Goal: Communication & Community: Connect with others

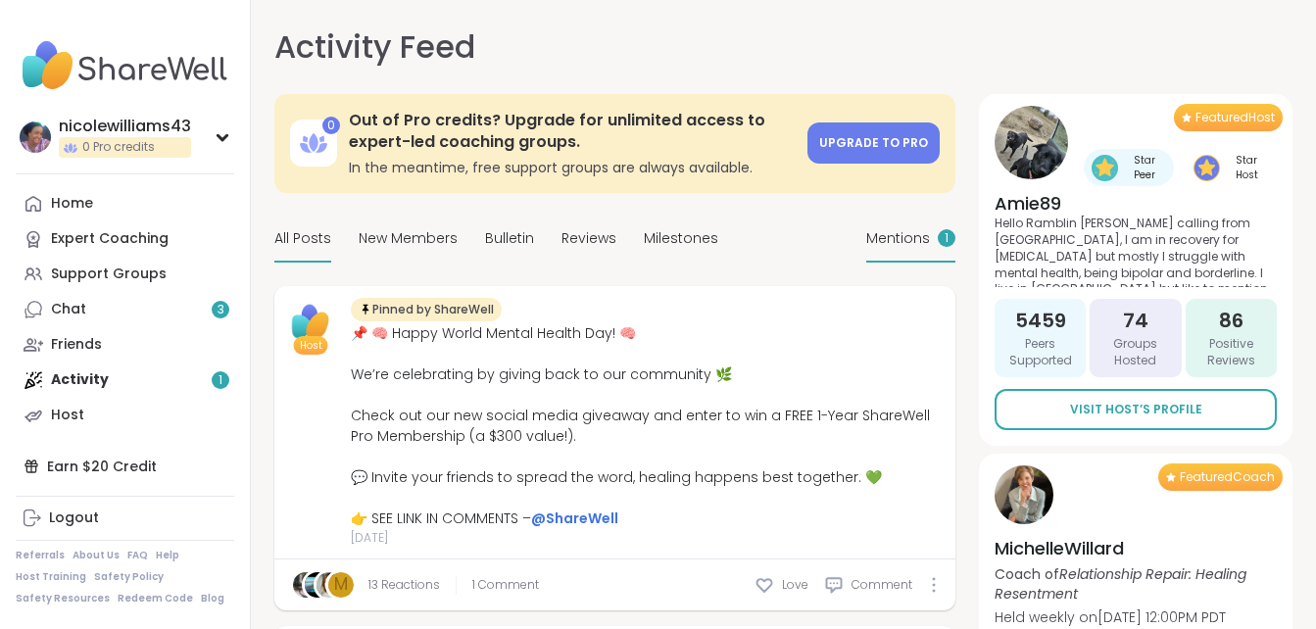
click at [916, 242] on span "Mentions" at bounding box center [898, 238] width 64 height 21
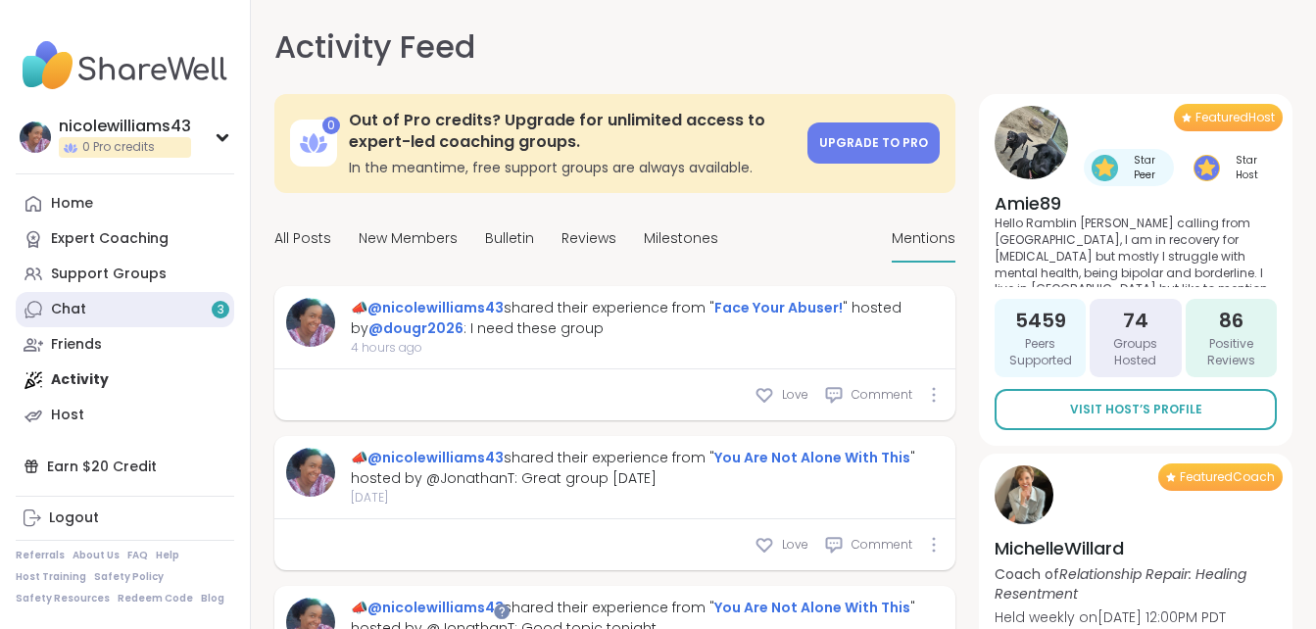
click at [137, 302] on link "Chat 3" at bounding box center [125, 309] width 218 height 35
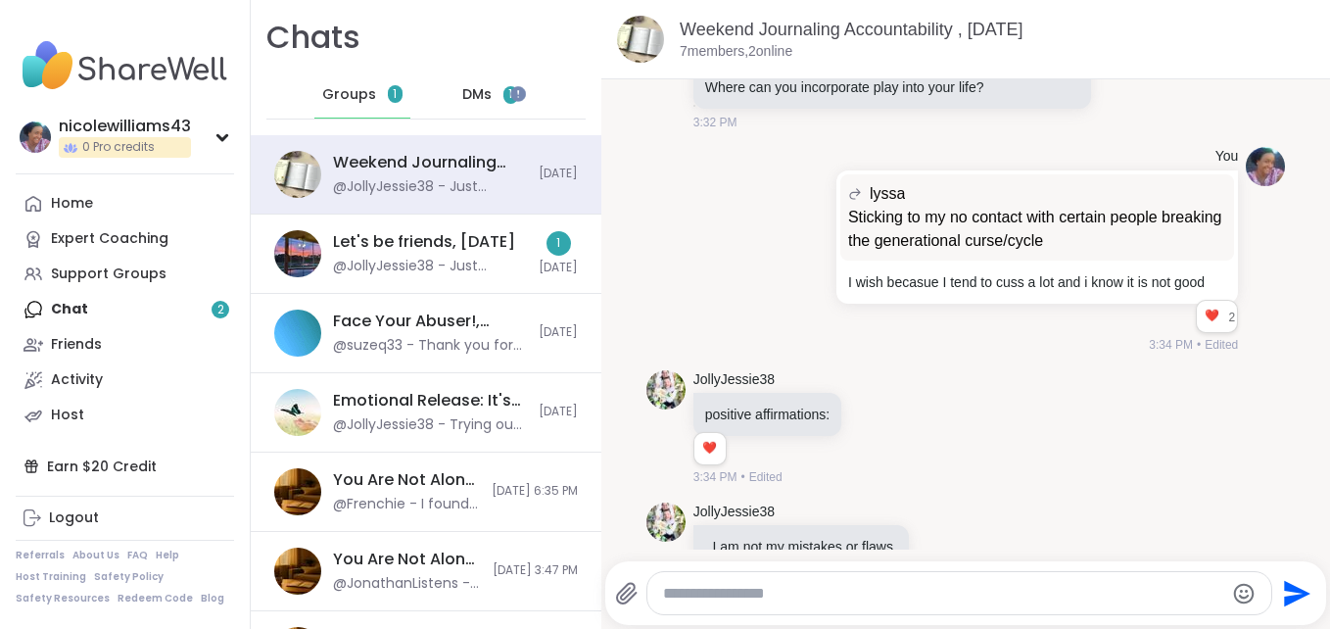
scroll to position [11881, 0]
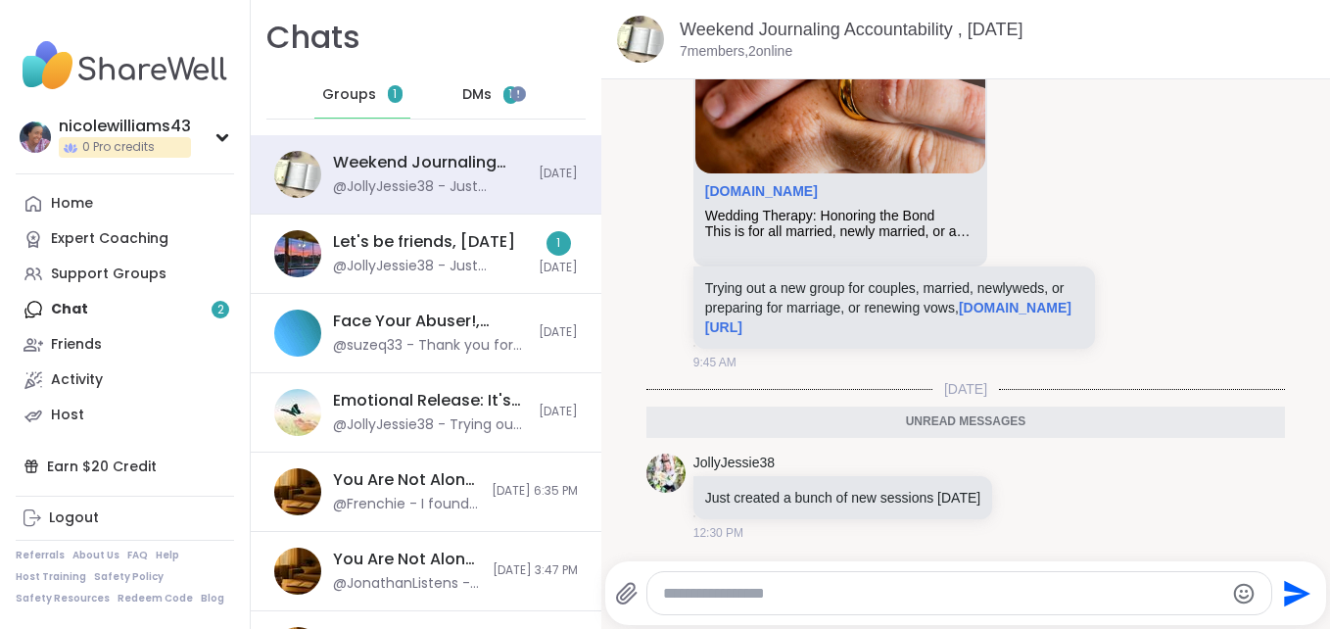
click at [473, 98] on span "DMs" at bounding box center [476, 95] width 29 height 20
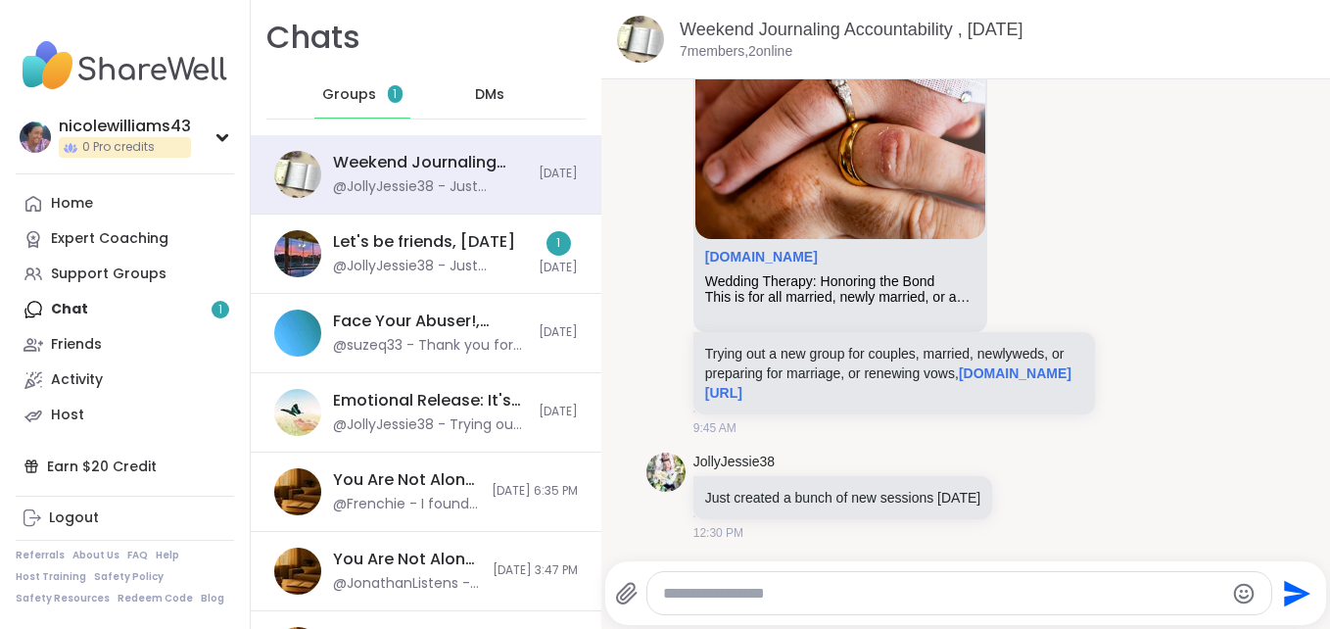
click at [362, 250] on div "Let's be friends, [DATE]" at bounding box center [424, 242] width 182 height 22
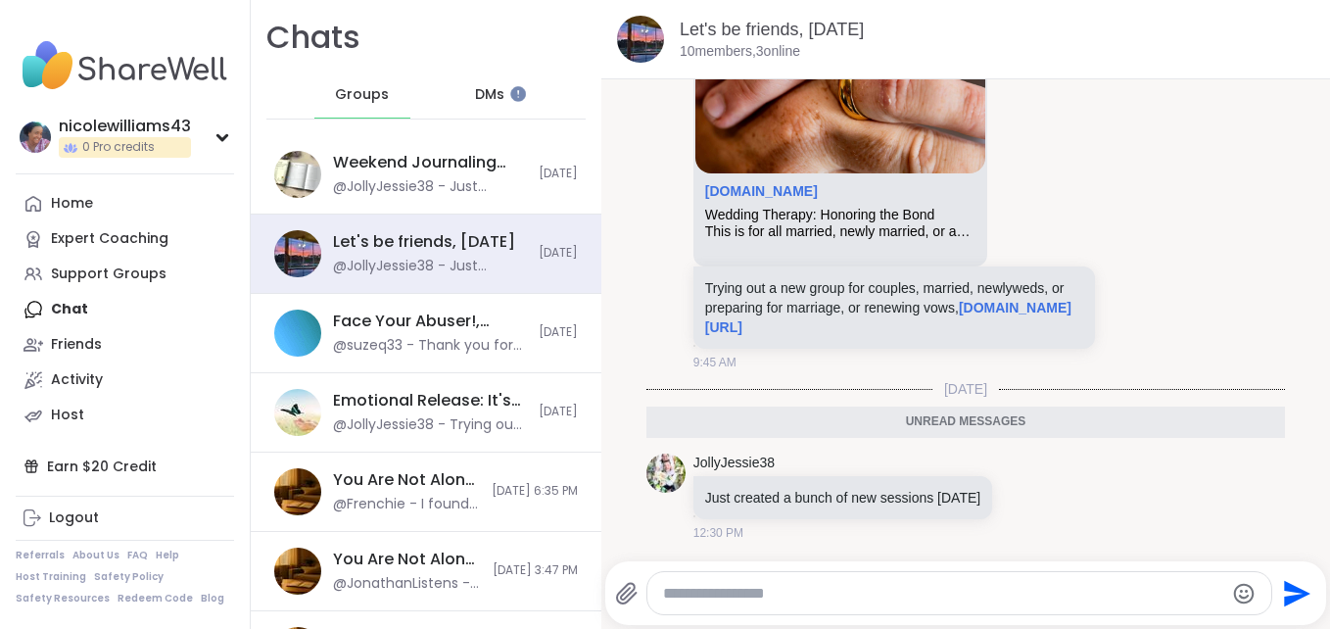
click at [106, 311] on div "Home Expert Coaching Support Groups Chat Friends Activity Host" at bounding box center [125, 309] width 218 height 247
click at [45, 302] on div "Home Expert Coaching Support Groups Chat Friends Activity Host" at bounding box center [125, 309] width 218 height 247
click at [490, 91] on span "DMs" at bounding box center [489, 95] width 29 height 20
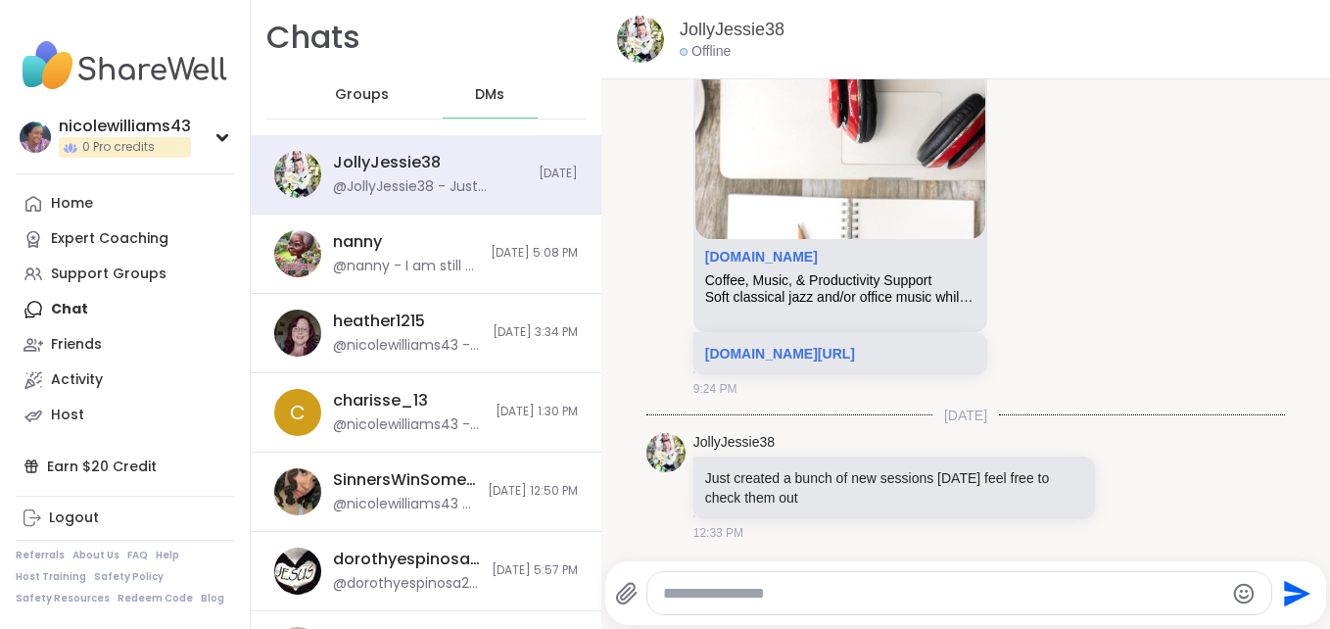
click at [490, 91] on span "DMs" at bounding box center [489, 95] width 29 height 20
click at [73, 203] on div "Home" at bounding box center [72, 204] width 42 height 20
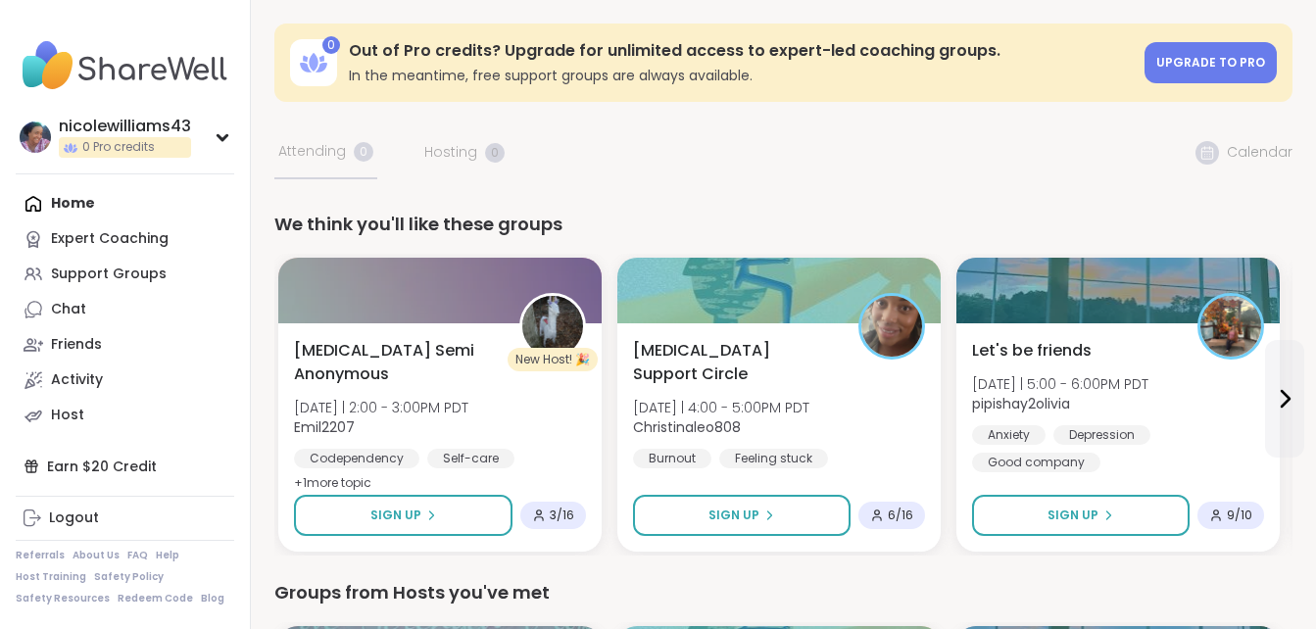
click at [73, 203] on div "Home Expert Coaching Support Groups Chat Friends Activity Host" at bounding box center [125, 309] width 218 height 247
click at [1287, 402] on icon at bounding box center [1285, 399] width 8 height 16
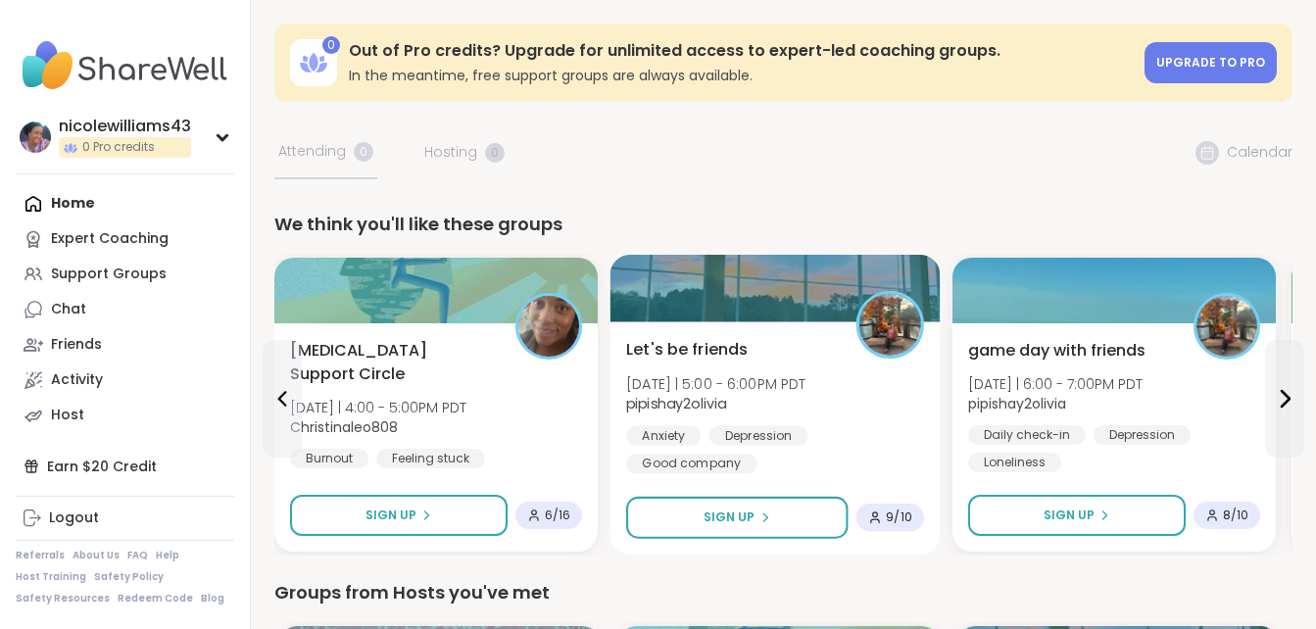
click at [740, 388] on span "Sun 10/12 | 5:00 - 6:00PM PDT" at bounding box center [716, 383] width 180 height 20
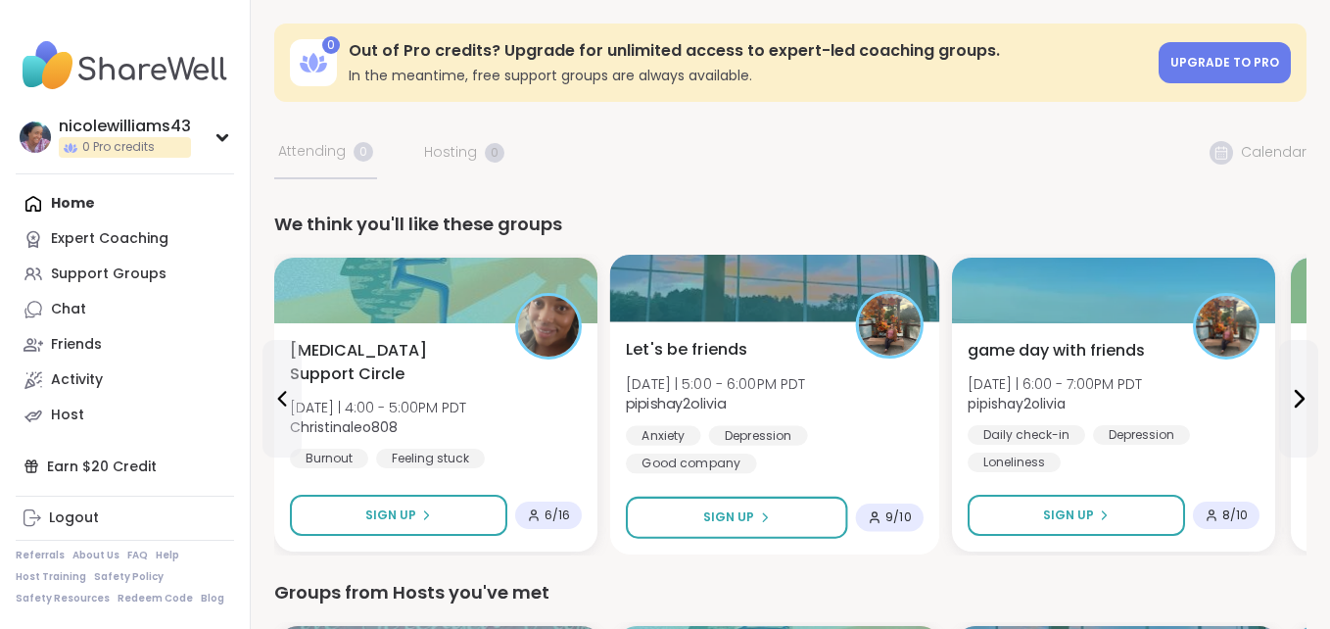
click at [712, 350] on span "Let's be friends" at bounding box center [686, 350] width 121 height 24
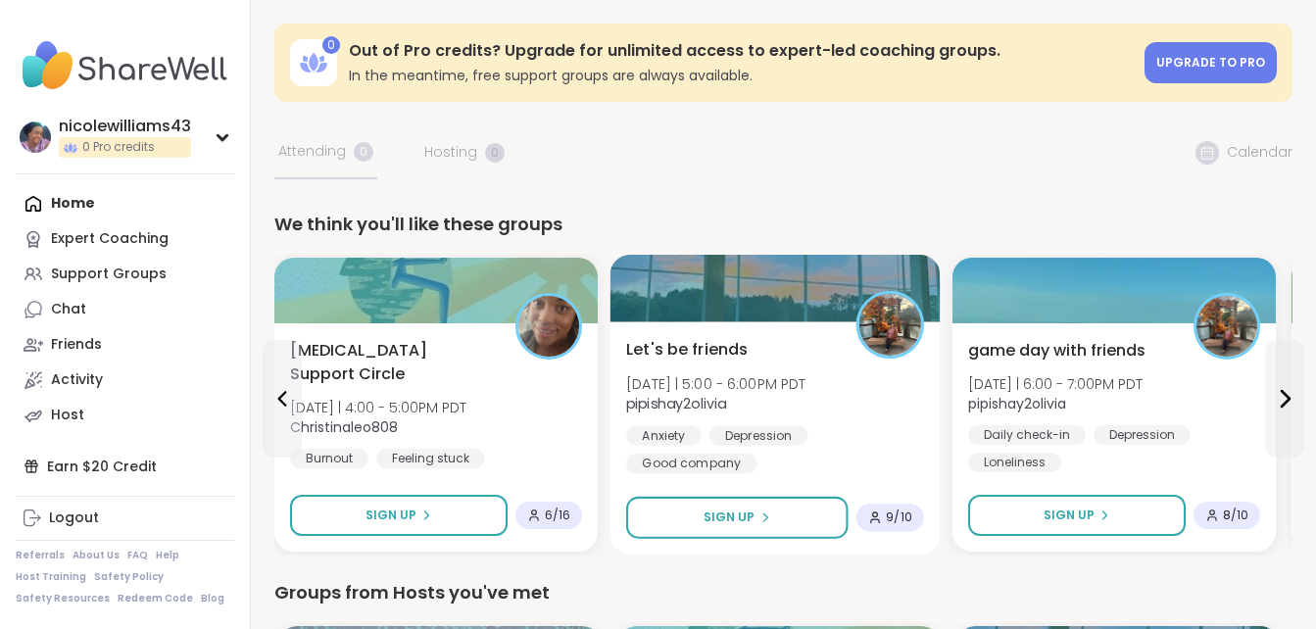
click at [712, 350] on span "Let's be friends" at bounding box center [686, 350] width 121 height 24
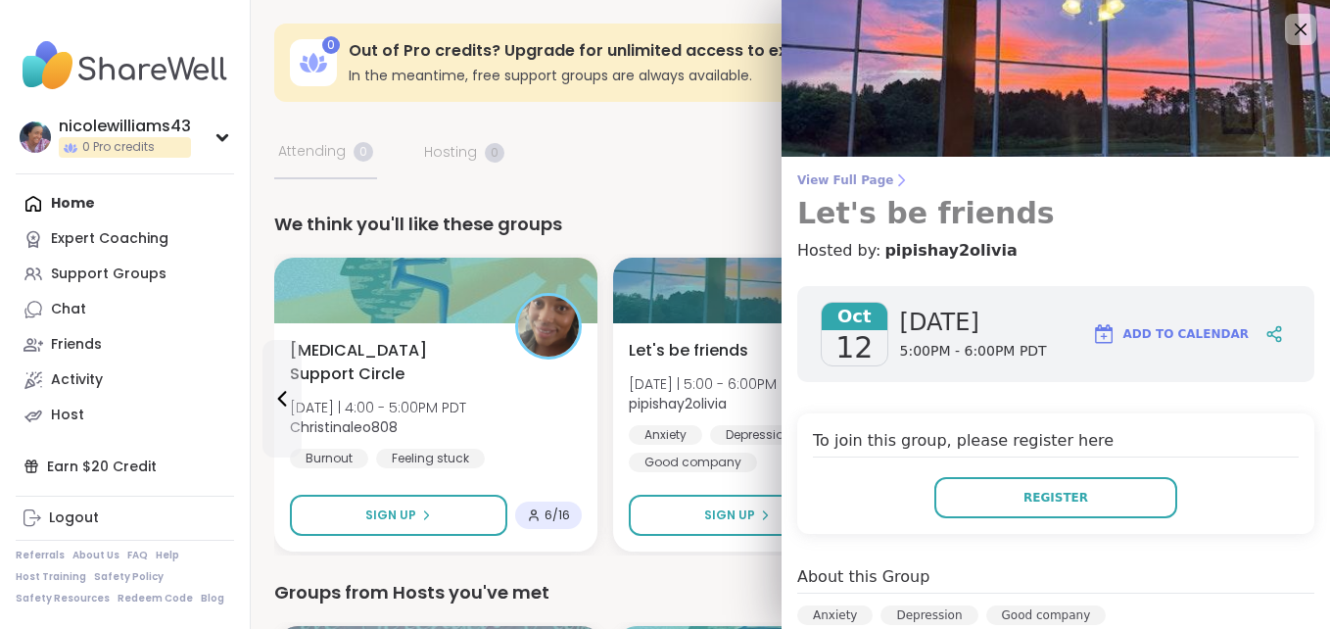
click at [1243, 218] on h3 "Let's be friends" at bounding box center [1055, 213] width 517 height 35
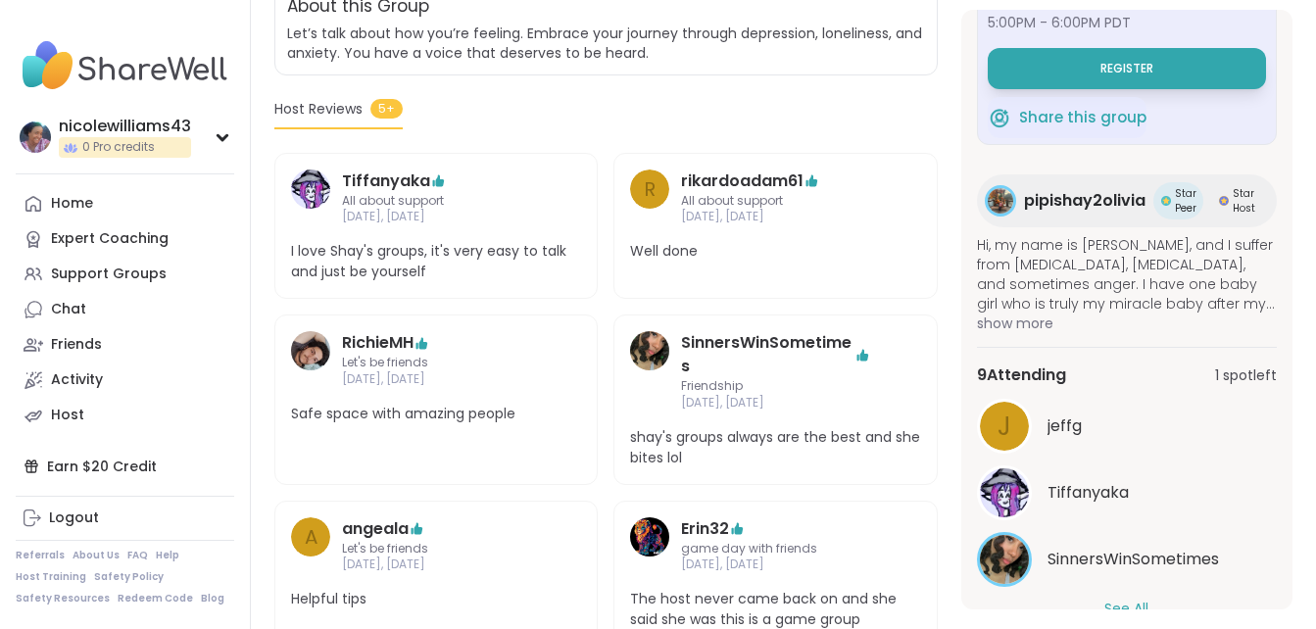
scroll to position [160, 0]
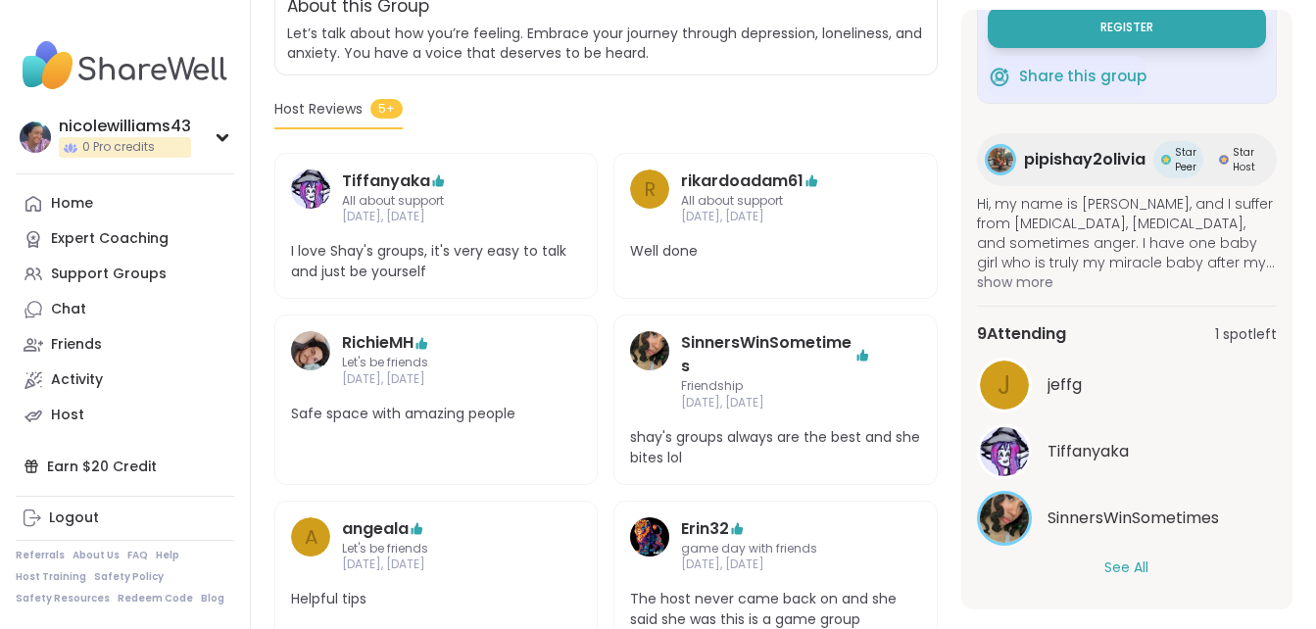
click at [1123, 569] on button "See All" at bounding box center [1126, 567] width 44 height 21
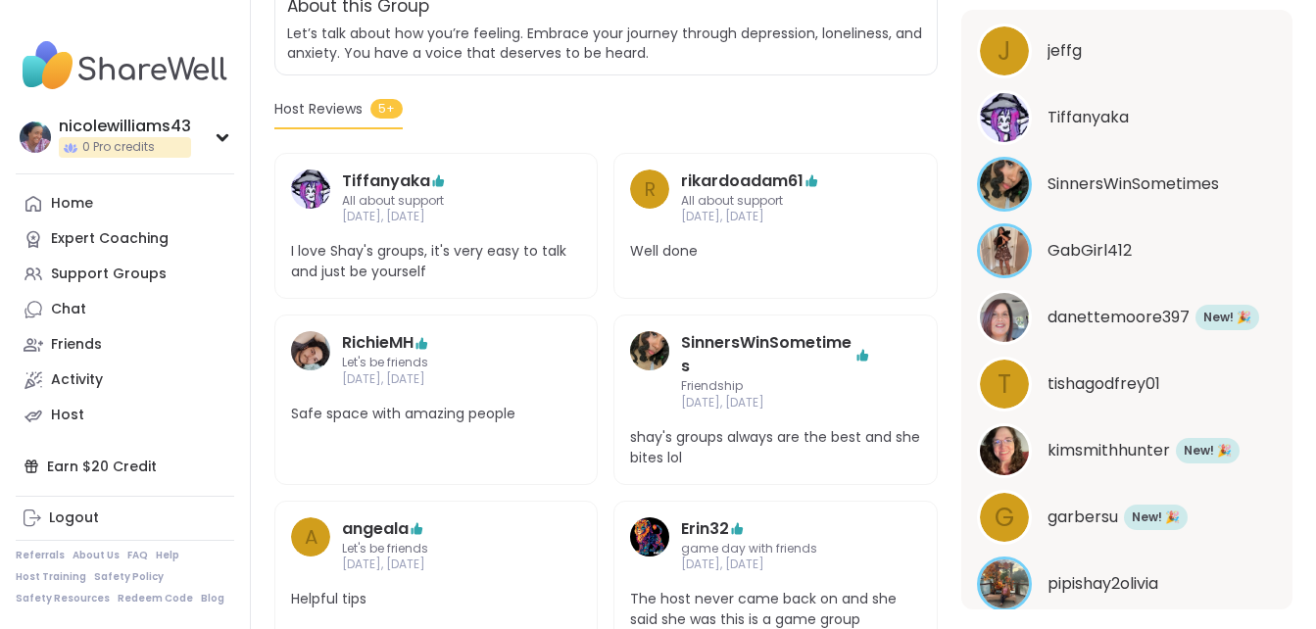
scroll to position [559, 0]
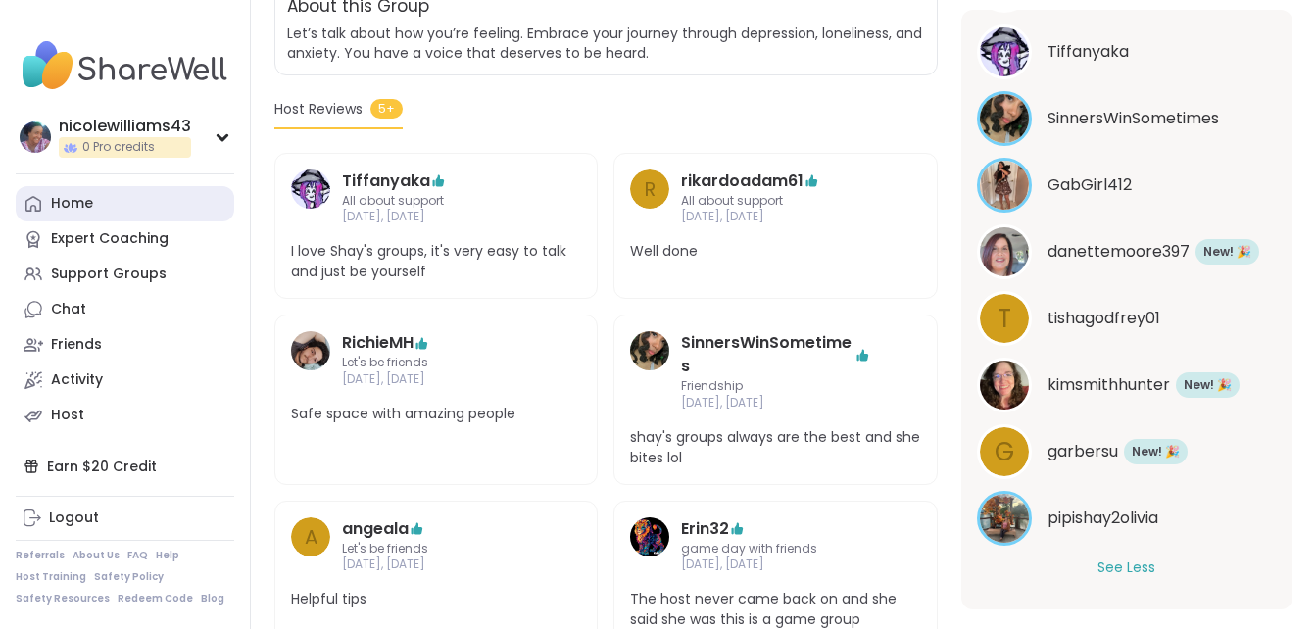
click at [71, 202] on div "Home" at bounding box center [72, 204] width 42 height 20
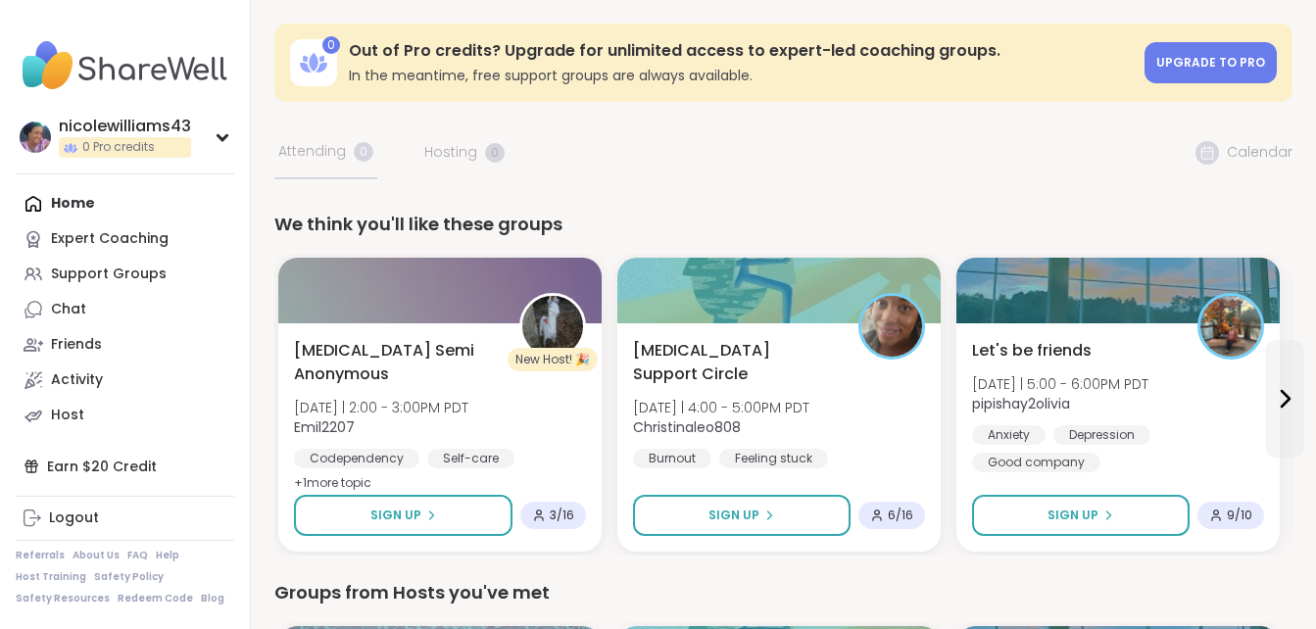
click at [57, 202] on div "Home Expert Coaching Support Groups Chat Friends Activity Host" at bounding box center [125, 309] width 218 height 247
drag, startPoint x: 333, startPoint y: 13, endPoint x: 1287, endPoint y: 399, distance: 1029.3
click at [1287, 399] on icon at bounding box center [1285, 399] width 24 height 24
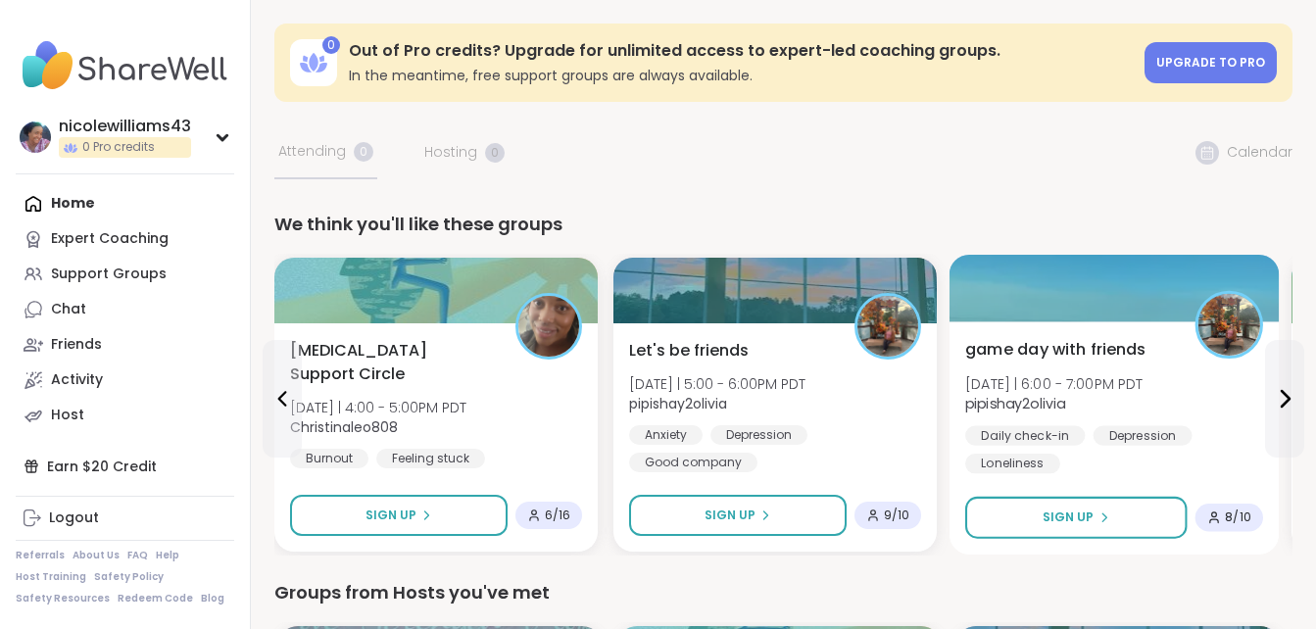
click at [1092, 348] on span "game day with friends" at bounding box center [1055, 350] width 181 height 24
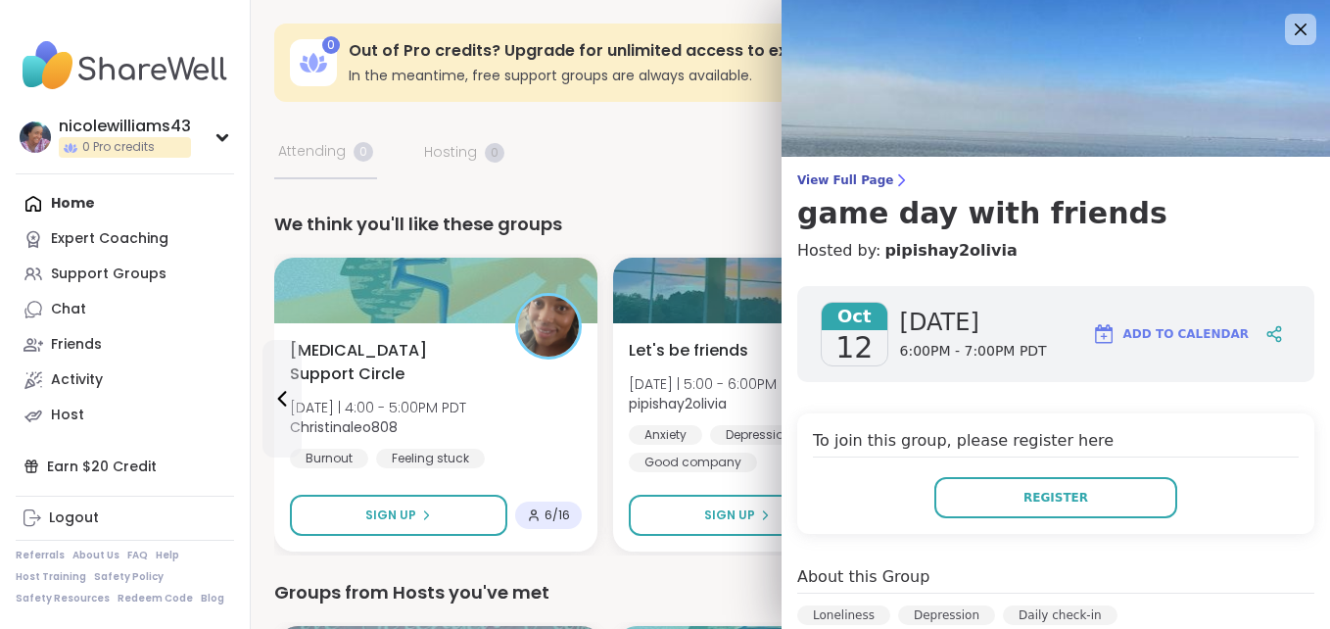
click at [1229, 423] on div "To join this group, please register here Register" at bounding box center [1055, 473] width 517 height 121
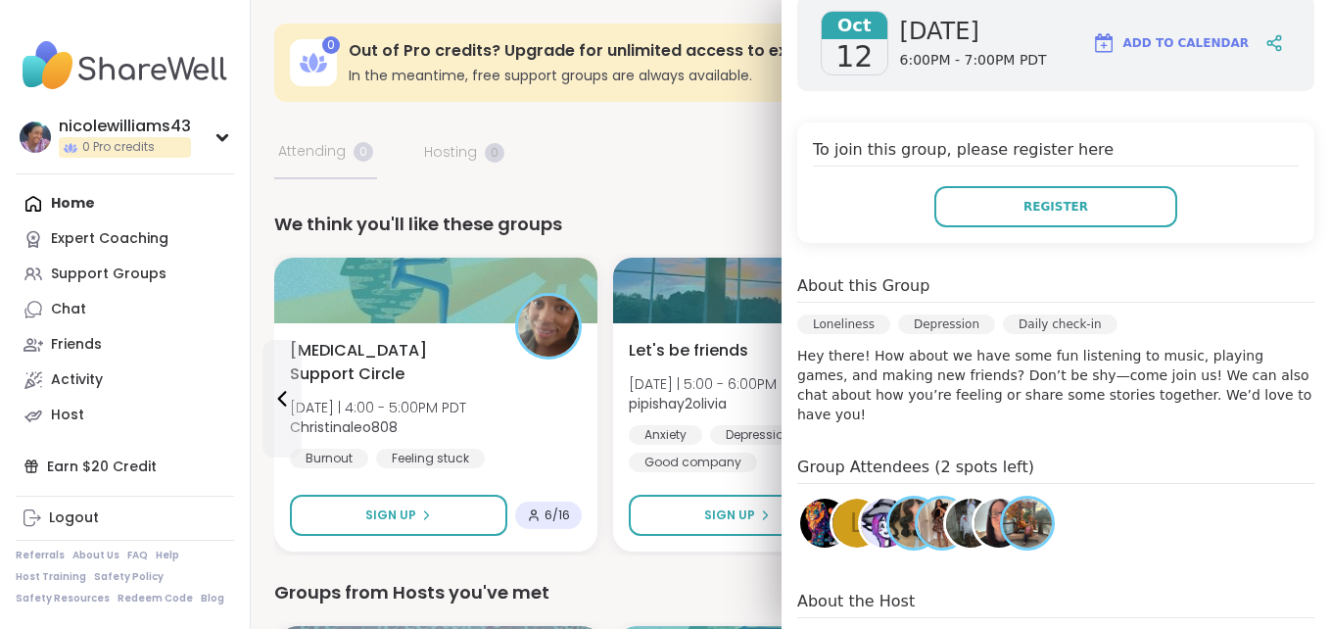
scroll to position [392, 0]
